Goal: Book appointment/travel/reservation

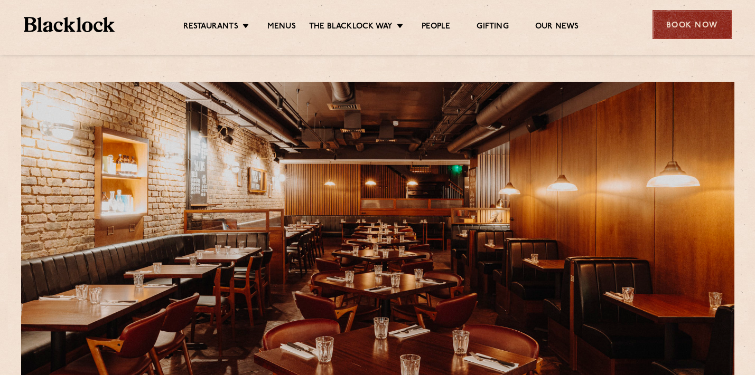
click at [681, 23] on div "Book Now" at bounding box center [691, 24] width 79 height 29
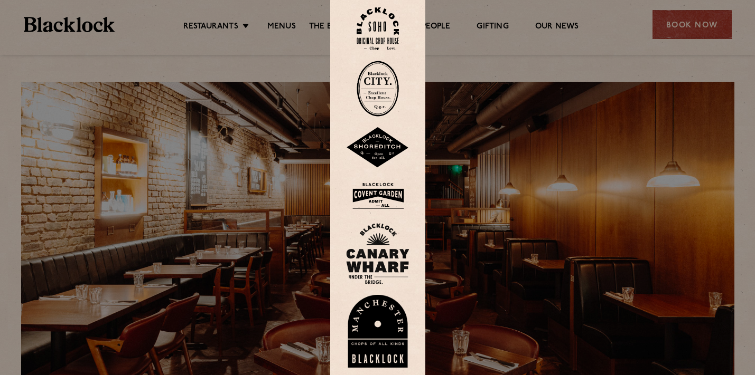
click at [377, 198] on img at bounding box center [377, 196] width 63 height 34
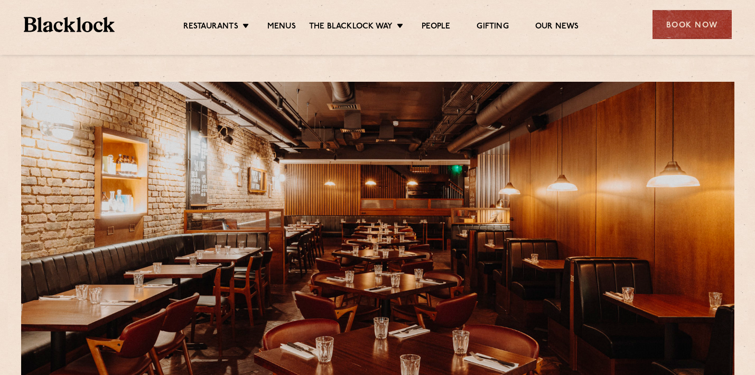
scroll to position [350, 0]
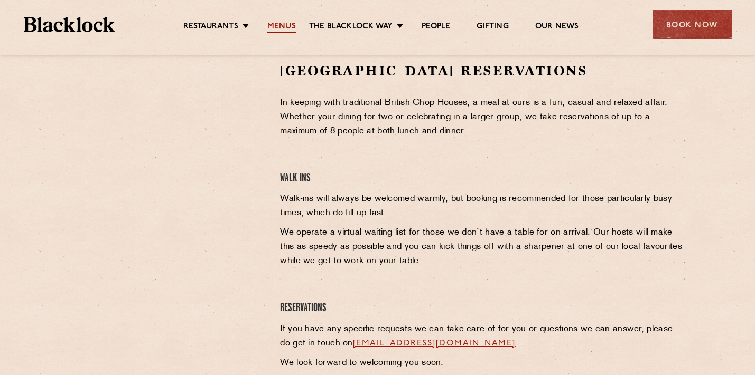
click at [288, 23] on link "Menus" at bounding box center [281, 28] width 29 height 12
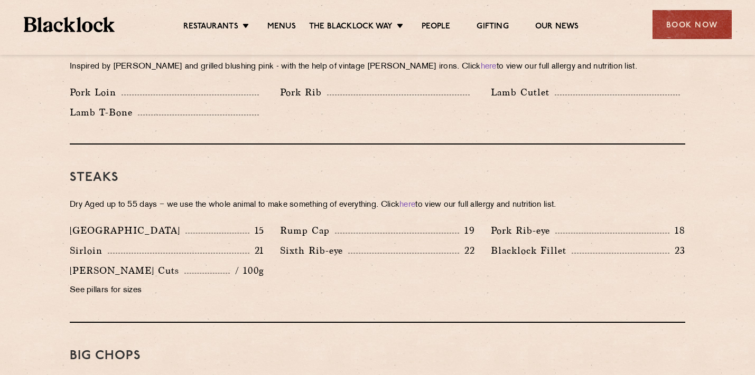
scroll to position [915, 0]
